Goal: Navigation & Orientation: Find specific page/section

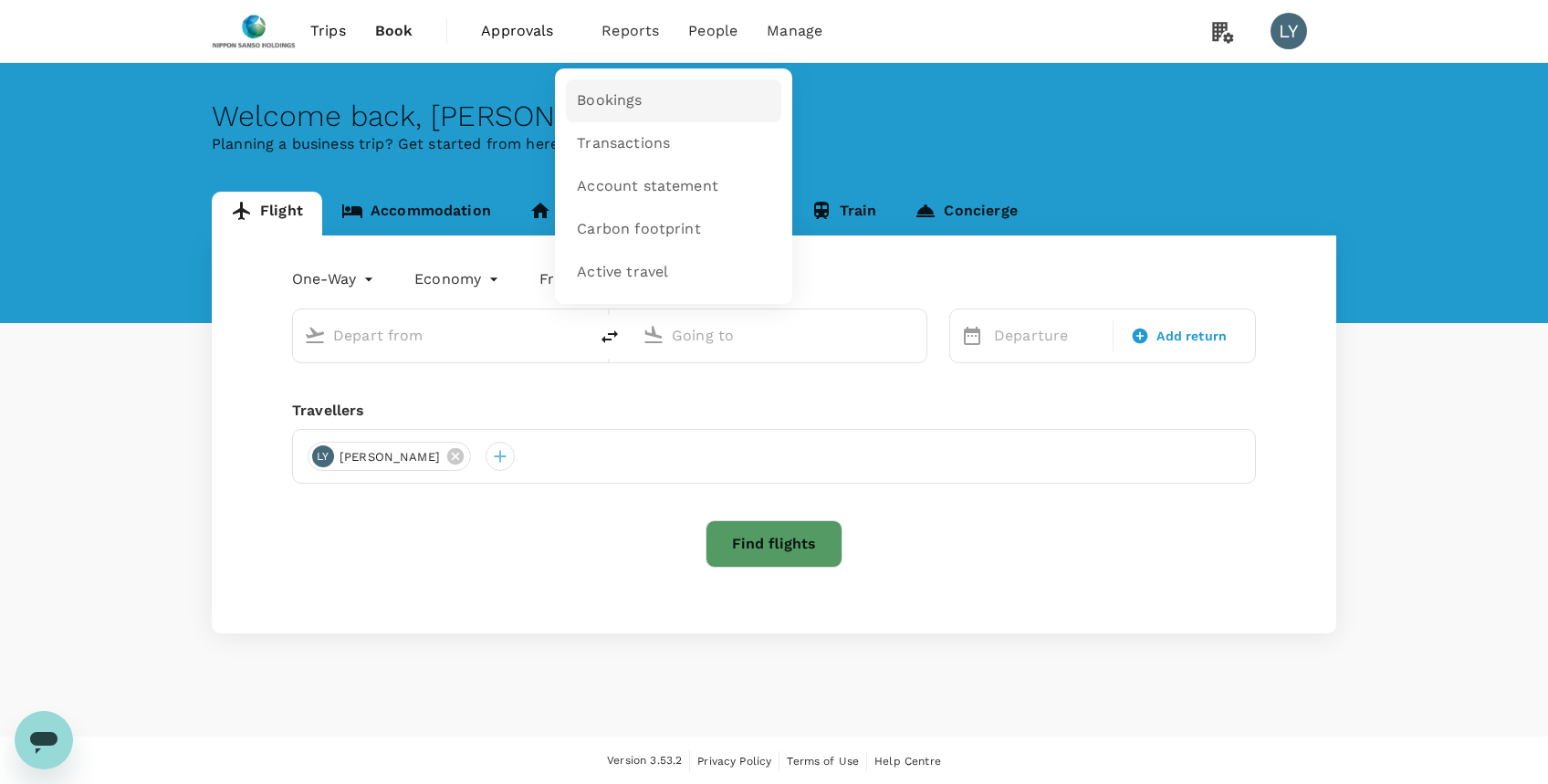
click at [603, 101] on span "Bookings" at bounding box center [609, 101] width 65 height 21
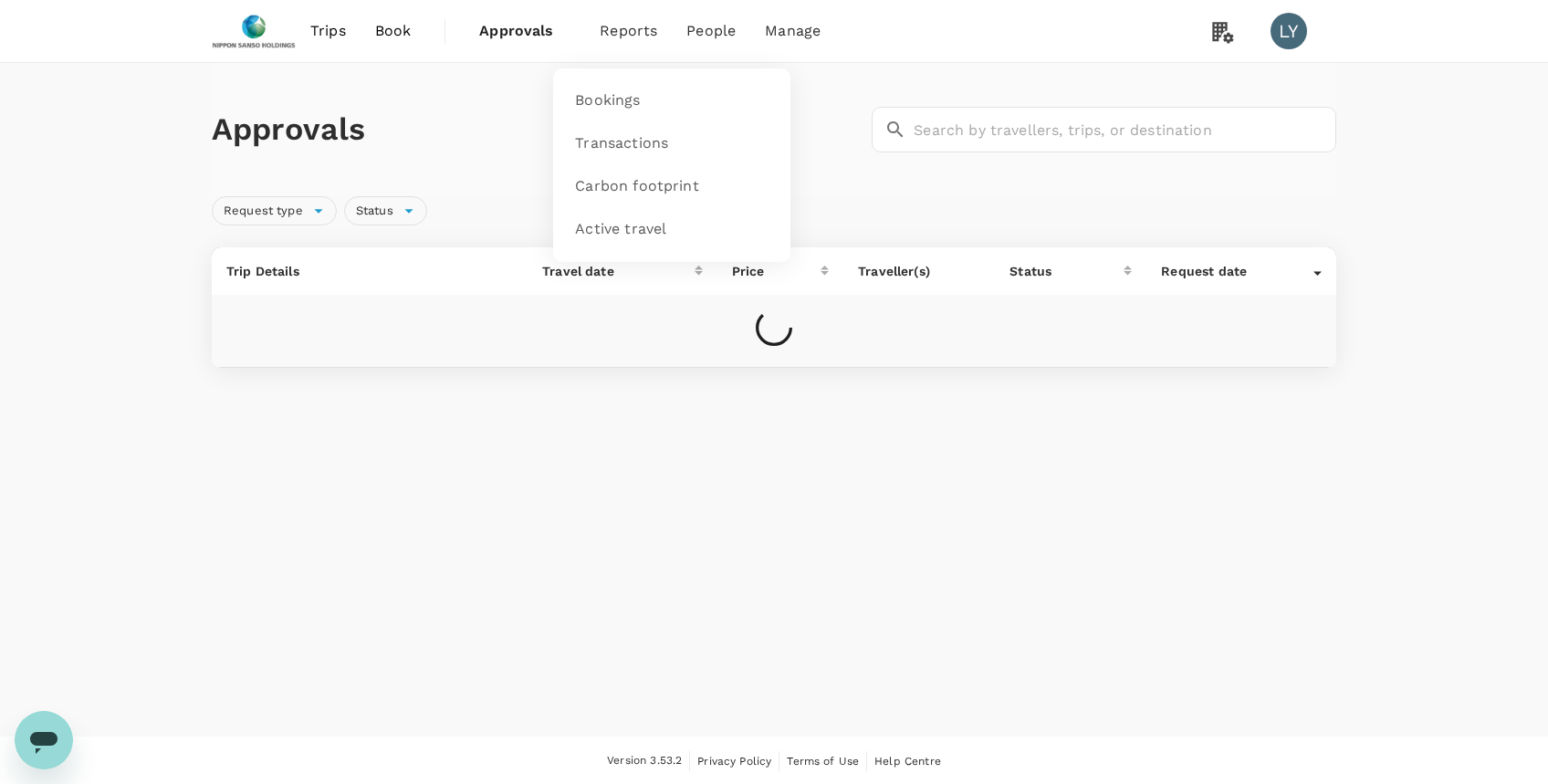
click at [627, 33] on span "Reports" at bounding box center [628, 31] width 57 height 22
click at [617, 97] on span "Bookings" at bounding box center [607, 101] width 65 height 21
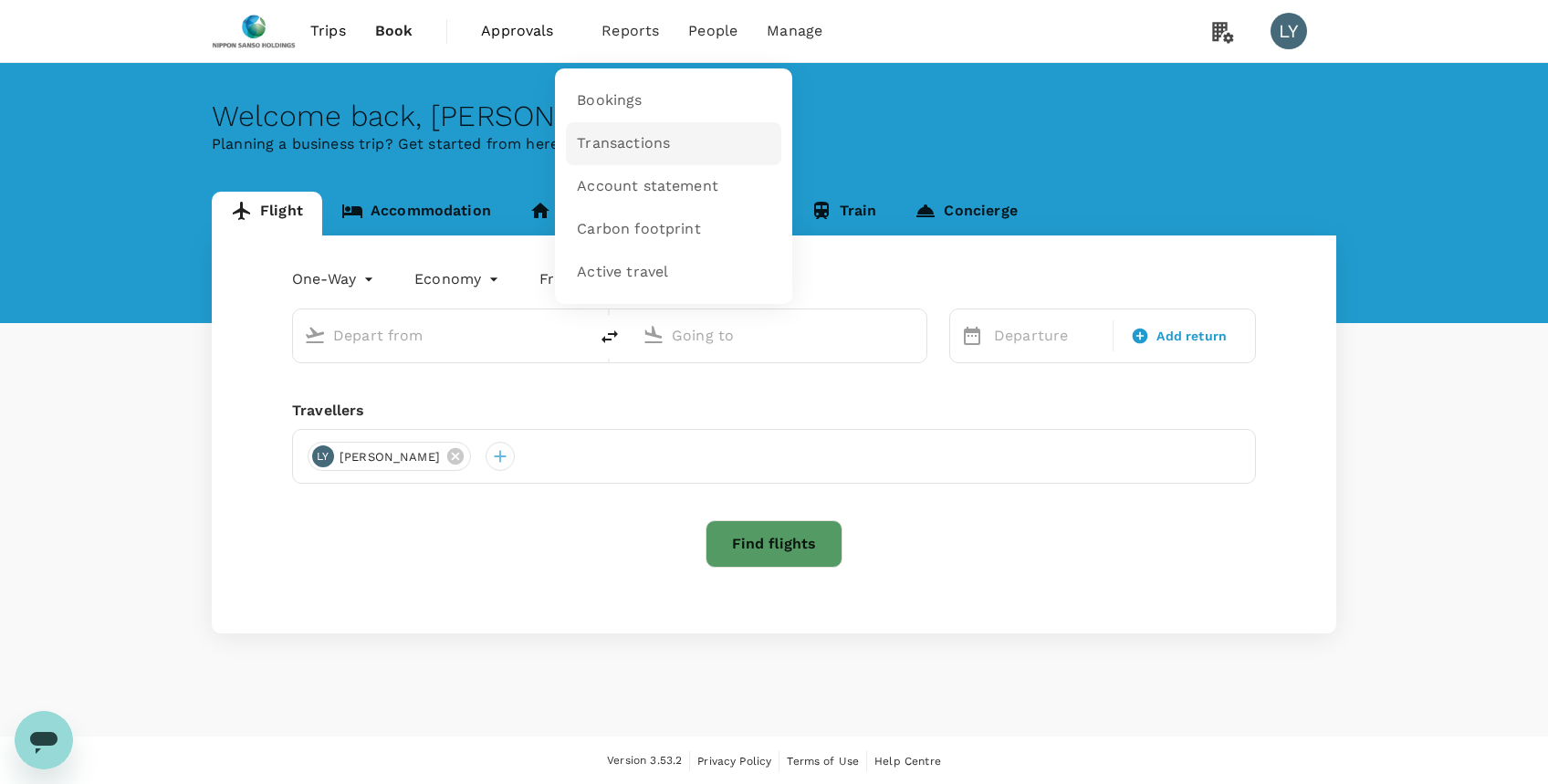
click at [631, 135] on span "Transactions" at bounding box center [623, 144] width 93 height 21
